Goal: Information Seeking & Learning: Learn about a topic

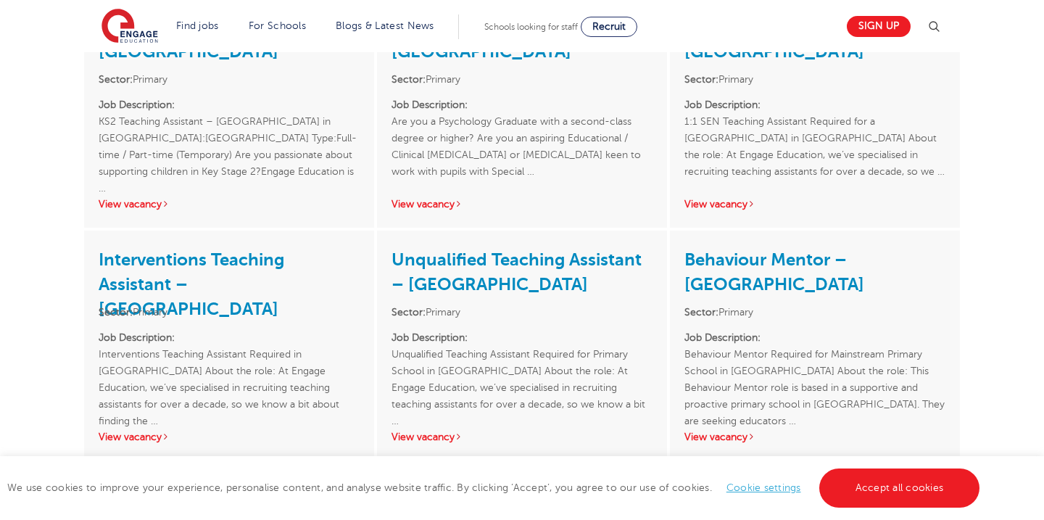
scroll to position [2069, 0]
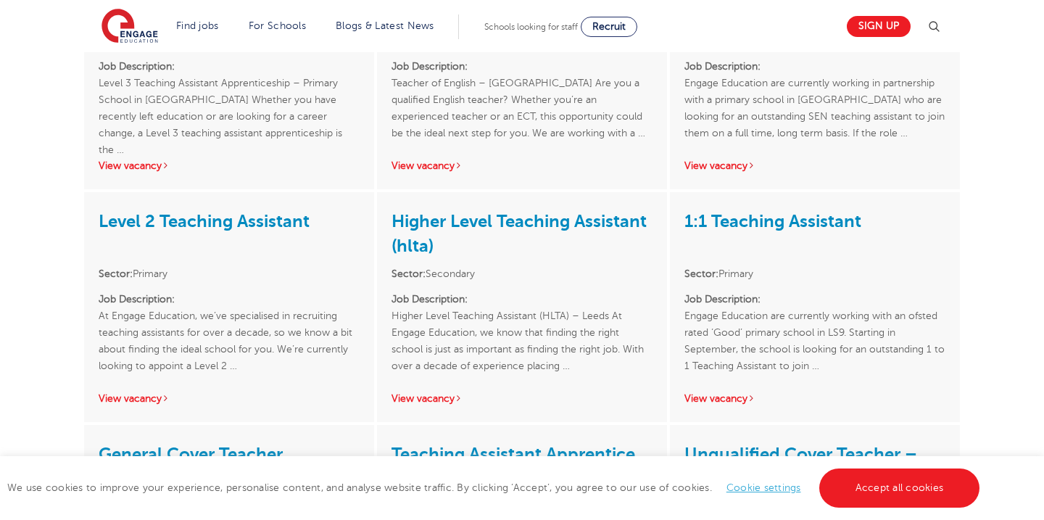
scroll to position [2851, 0]
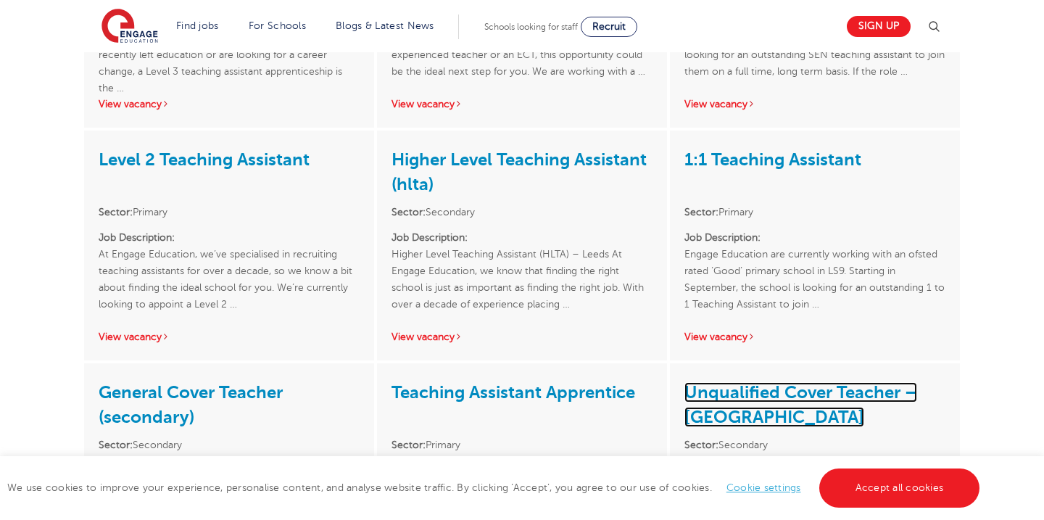
click at [811, 382] on link "Unqualified Cover Teacher – [GEOGRAPHIC_DATA]" at bounding box center [800, 404] width 233 height 45
